Goal: Transaction & Acquisition: Book appointment/travel/reservation

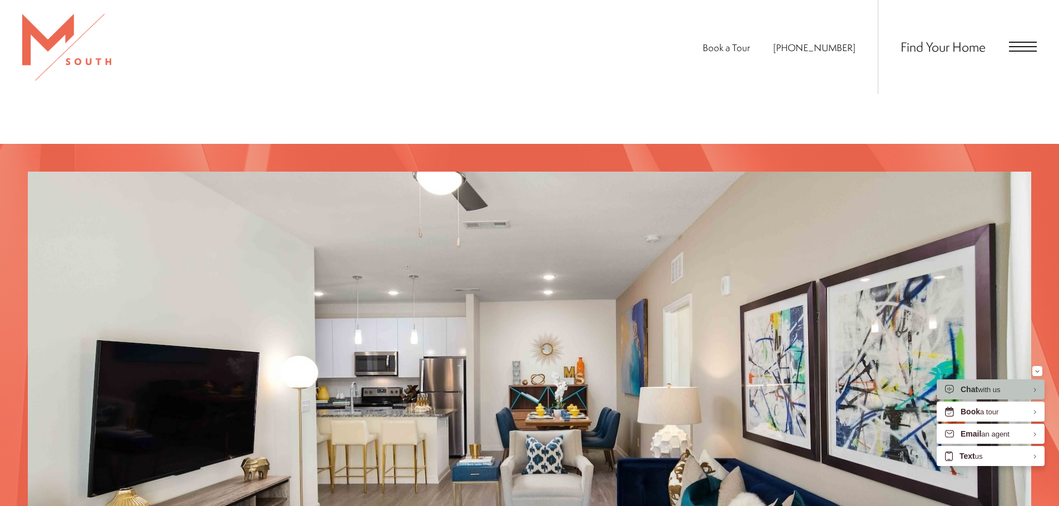
scroll to position [988, 0]
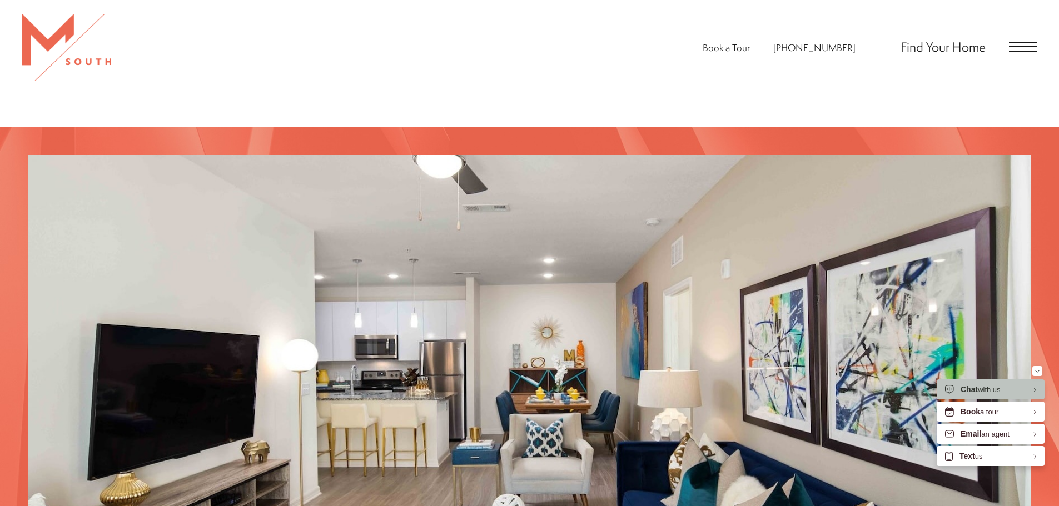
click at [1012, 41] on div "Find Your Home" at bounding box center [957, 47] width 159 height 94
click at [1013, 51] on span "Open Menu" at bounding box center [1023, 51] width 28 height 1
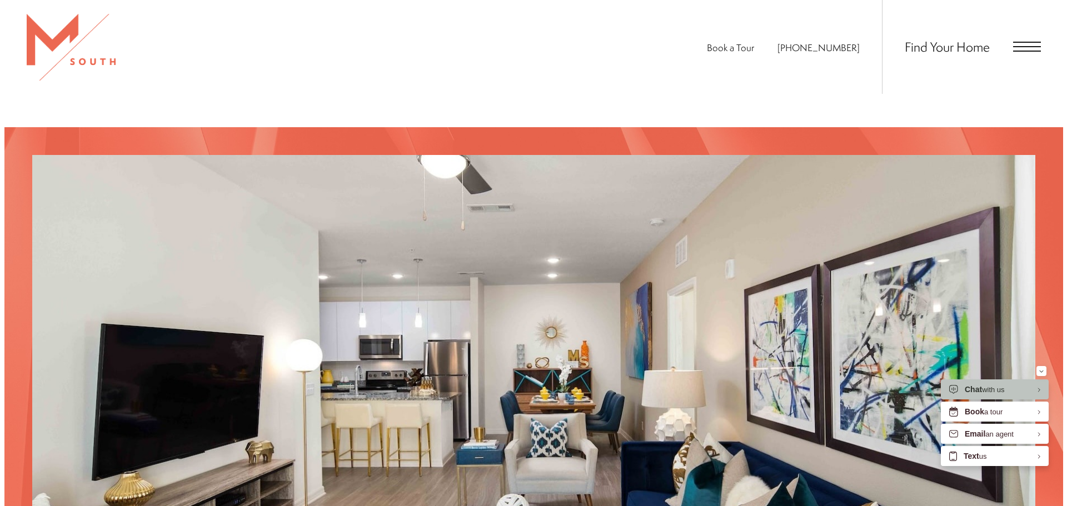
scroll to position [0, 0]
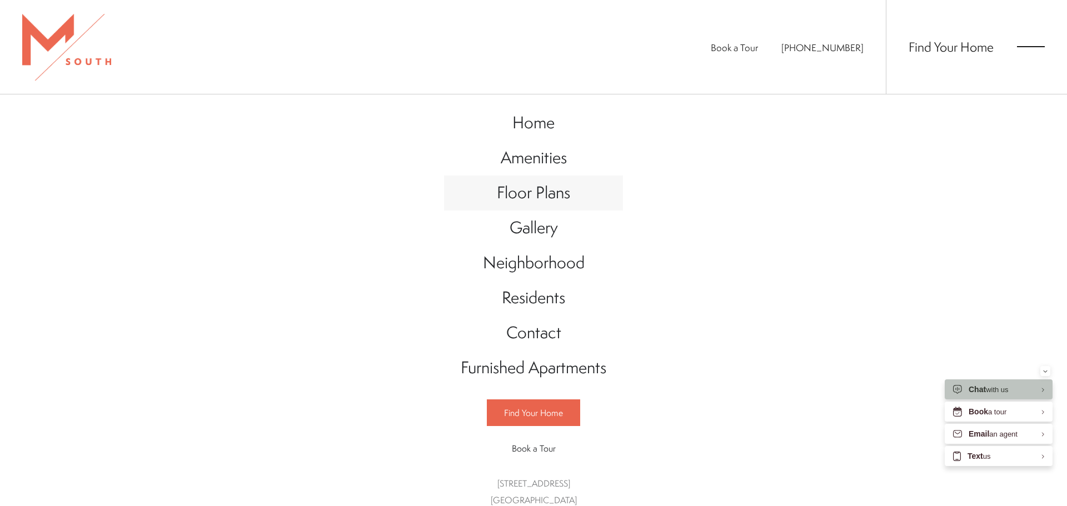
click at [555, 191] on span "Floor Plans" at bounding box center [533, 192] width 73 height 23
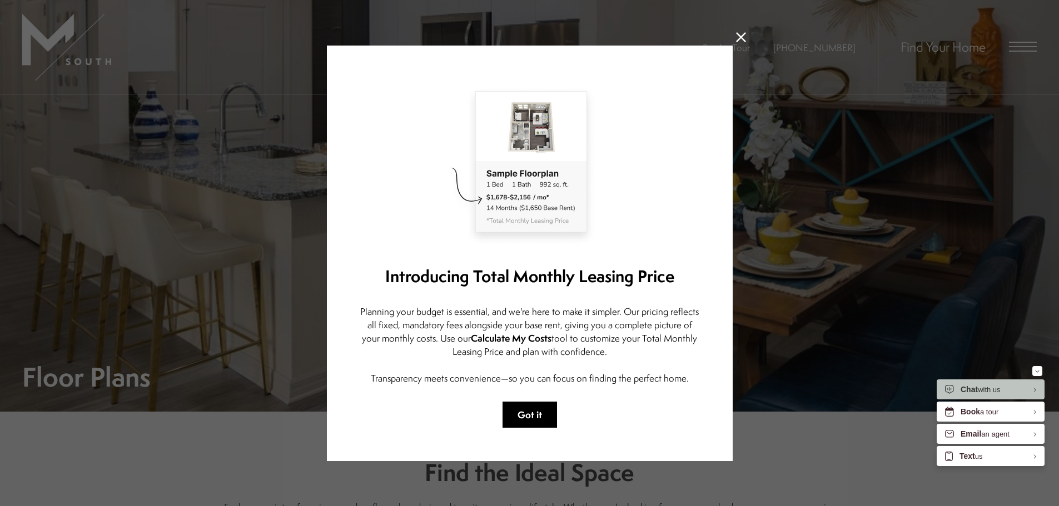
click at [526, 424] on button "Got it" at bounding box center [530, 415] width 54 height 26
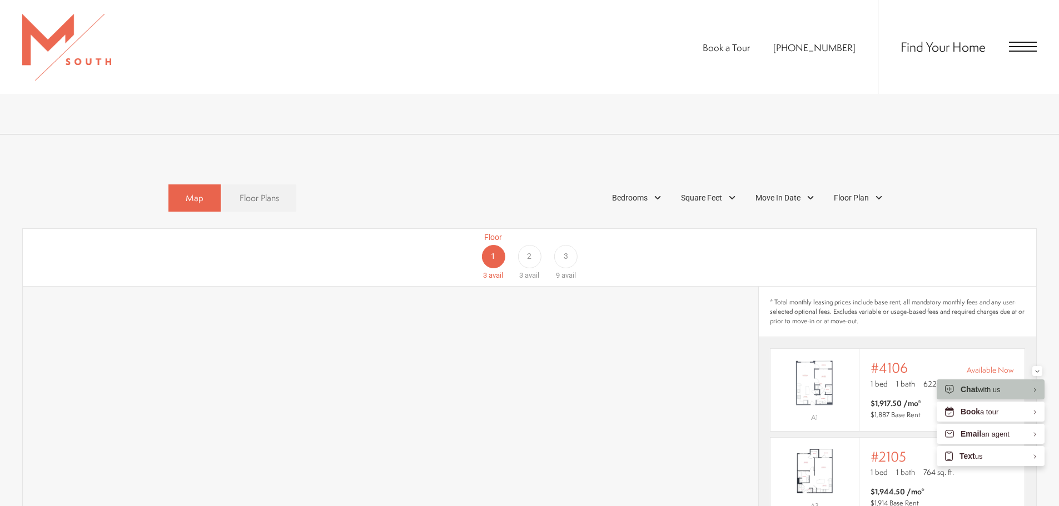
scroll to position [612, 0]
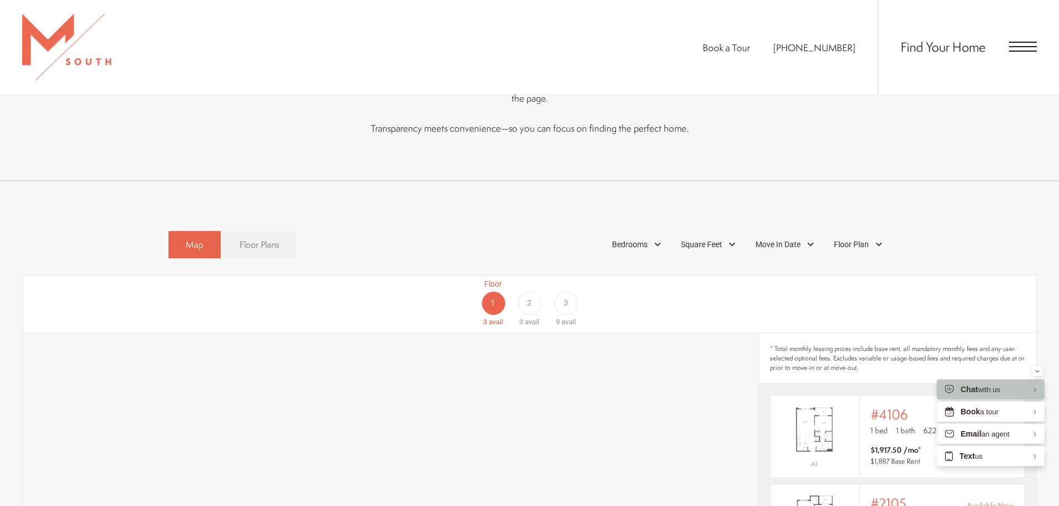
click at [265, 238] on span "Floor Plans" at bounding box center [259, 244] width 39 height 13
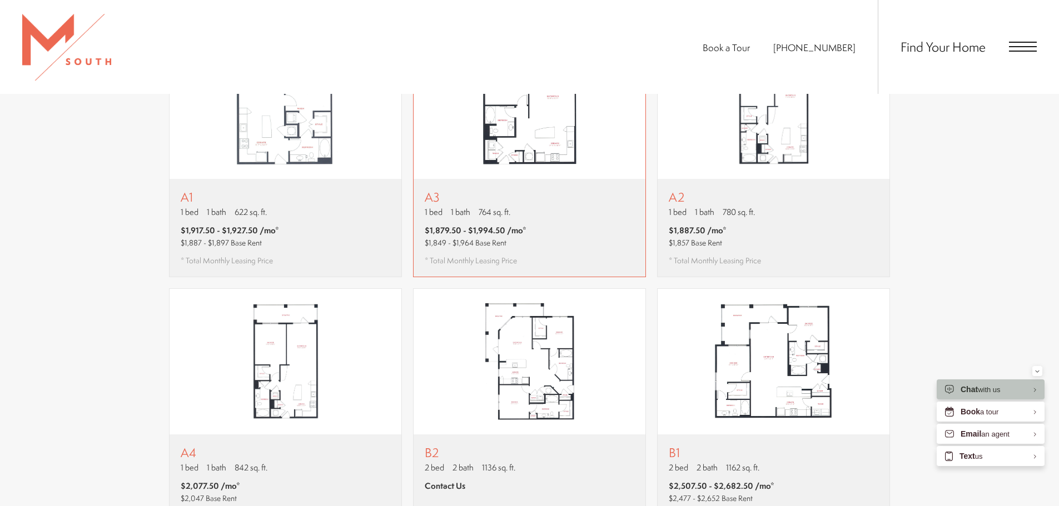
scroll to position [834, 0]
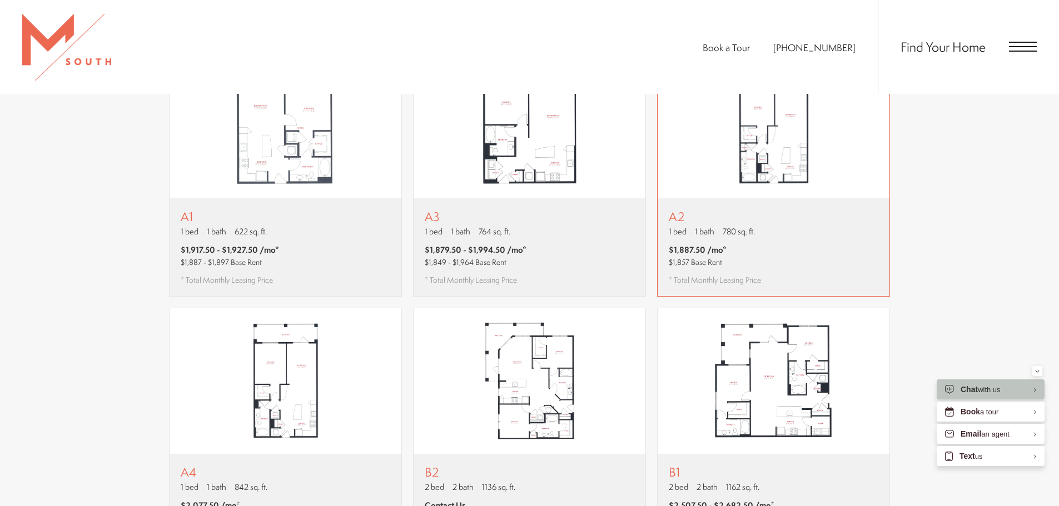
click at [802, 221] on div "A2 1 bed 1 bath 780 sq. ft. $1,887.50 /mo* $1,857 Base Rent * Total Monthly Lea…" at bounding box center [774, 247] width 232 height 98
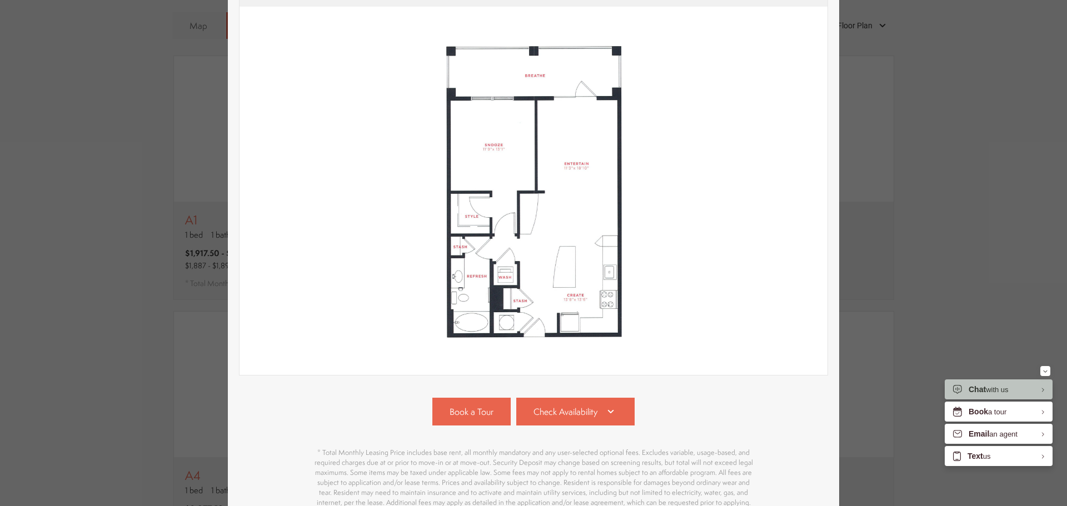
scroll to position [225, 0]
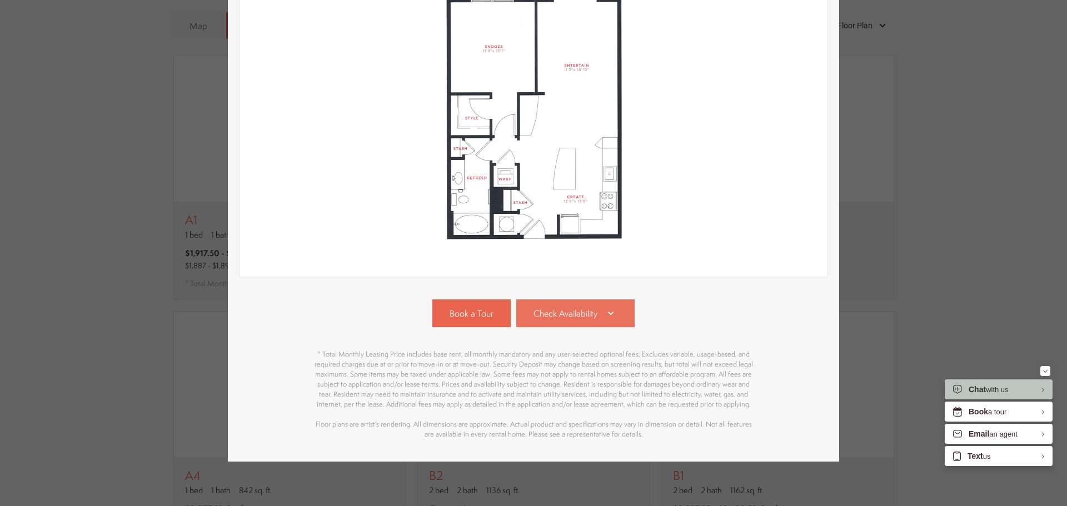
click at [587, 308] on span "Check Availability" at bounding box center [566, 313] width 64 height 13
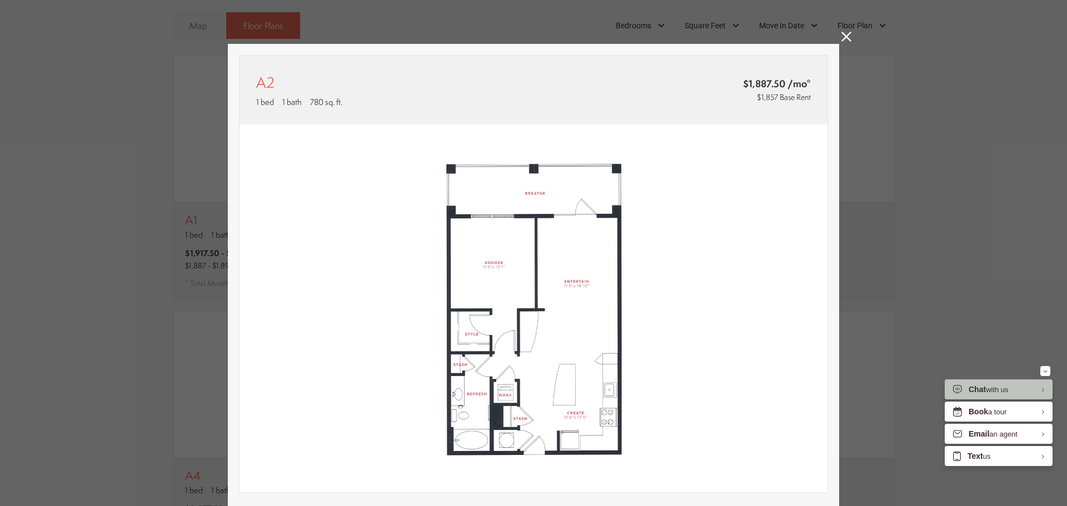
scroll to position [0, 0]
click at [844, 36] on icon at bounding box center [847, 37] width 10 height 10
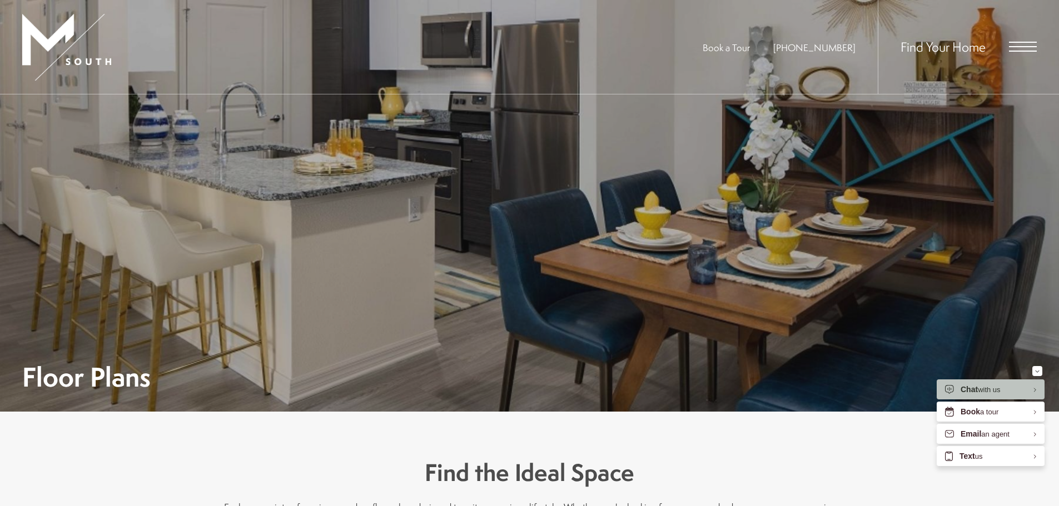
click at [1018, 48] on span "Open Menu" at bounding box center [1023, 47] width 28 height 10
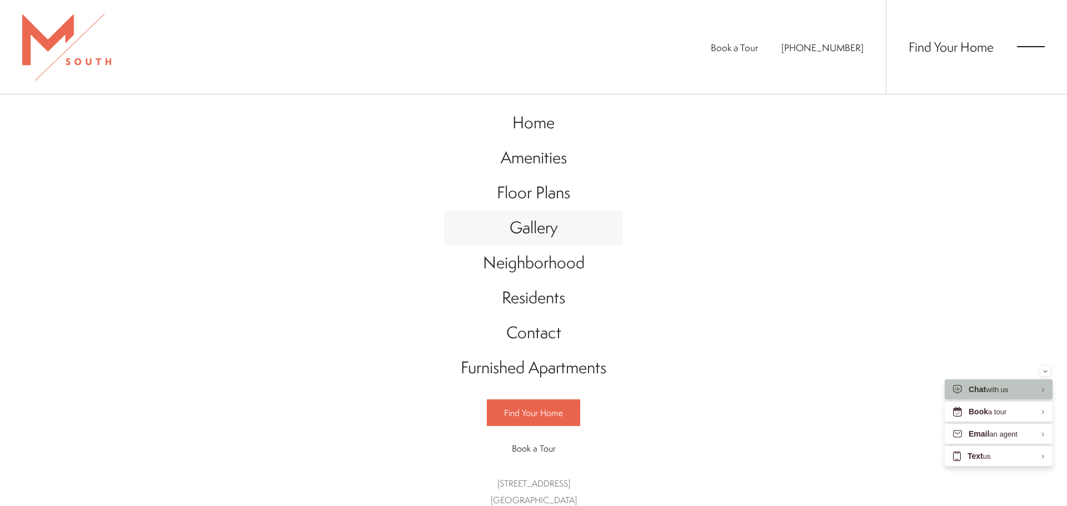
click at [534, 232] on span "Gallery" at bounding box center [534, 227] width 48 height 23
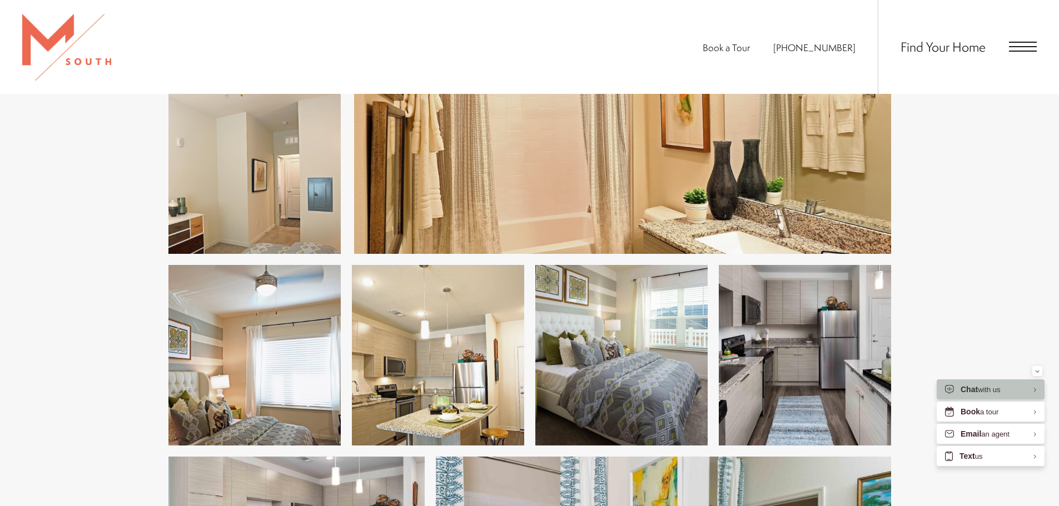
scroll to position [1445, 0]
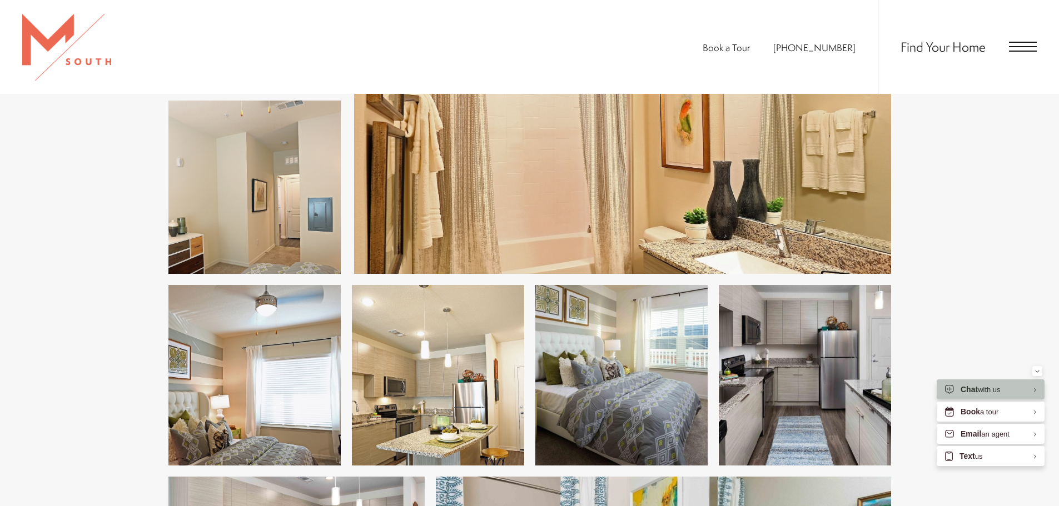
click at [1014, 44] on span "Open Menu" at bounding box center [1023, 47] width 28 height 10
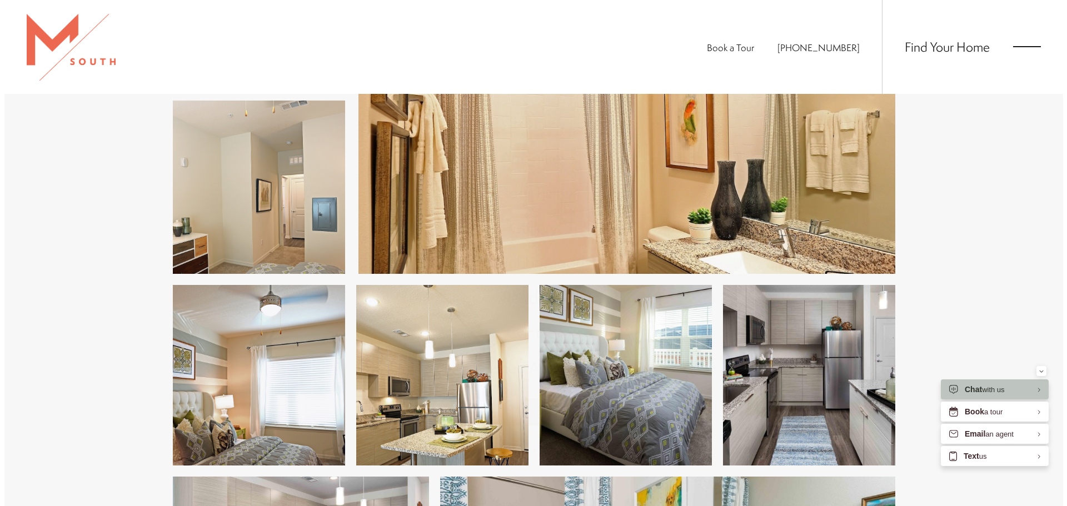
scroll to position [0, 0]
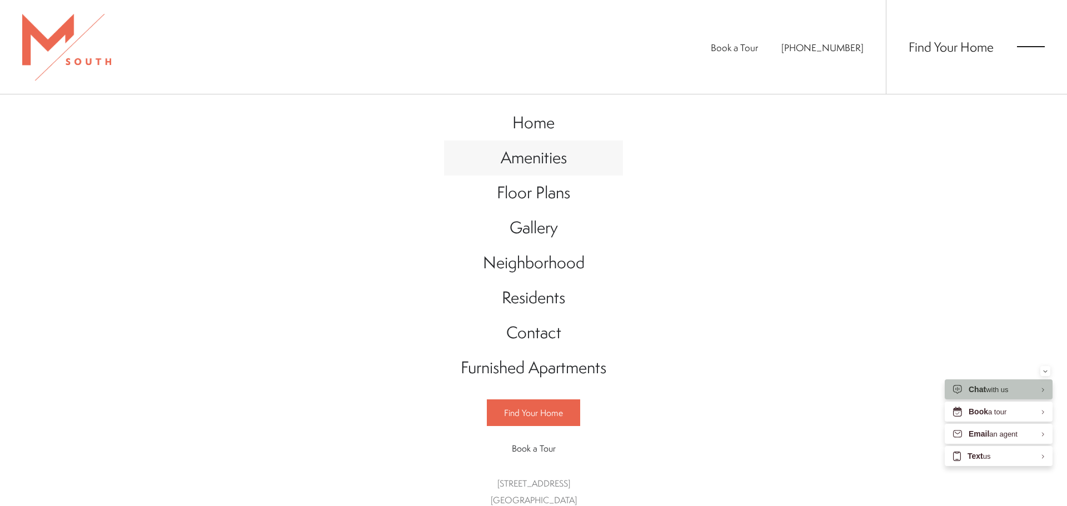
click at [546, 168] on span "Amenities" at bounding box center [534, 157] width 66 height 23
